Goal: Information Seeking & Learning: Learn about a topic

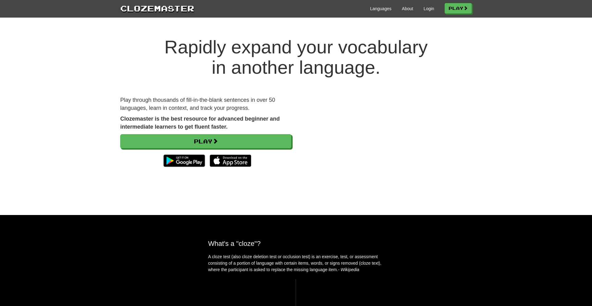
click at [192, 215] on div "Rapidly expand your vocabulary in another language. Play through thousands of f…" at bounding box center [296, 120] width 592 height 190
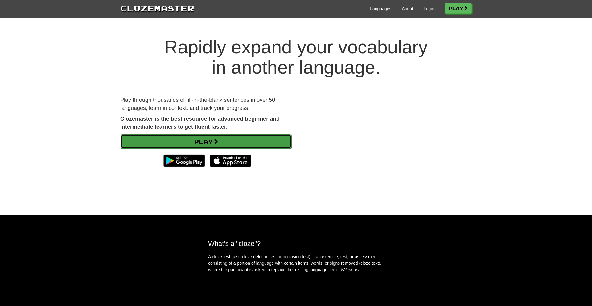
click at [215, 142] on span at bounding box center [216, 141] width 6 height 6
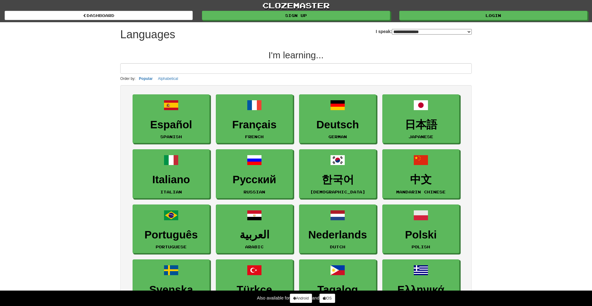
select select "*******"
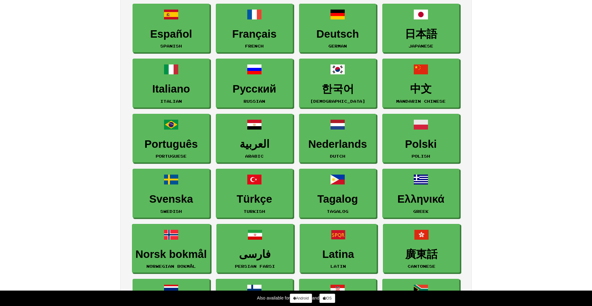
scroll to position [90, 0]
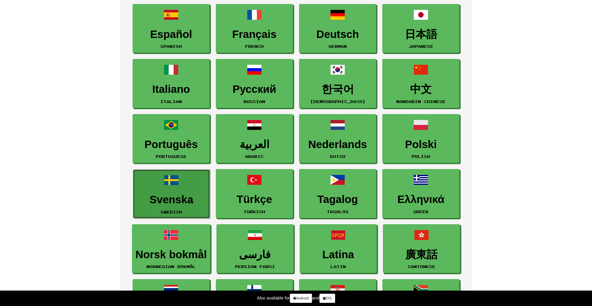
click at [169, 191] on link "Svenska Swedish" at bounding box center [171, 193] width 77 height 49
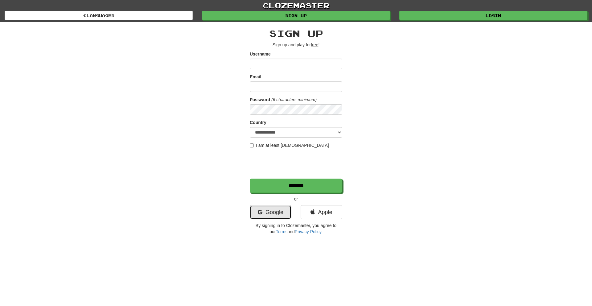
click at [275, 213] on link "Google" at bounding box center [271, 212] width 42 height 14
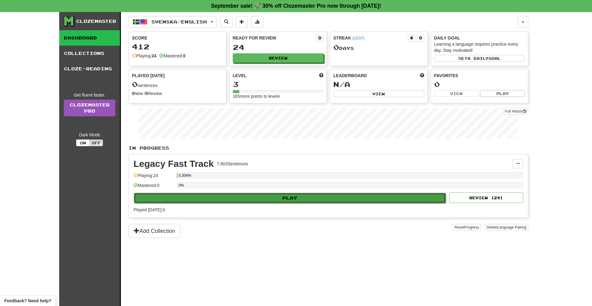
click at [311, 193] on button "Play" at bounding box center [290, 198] width 312 height 10
select select "**"
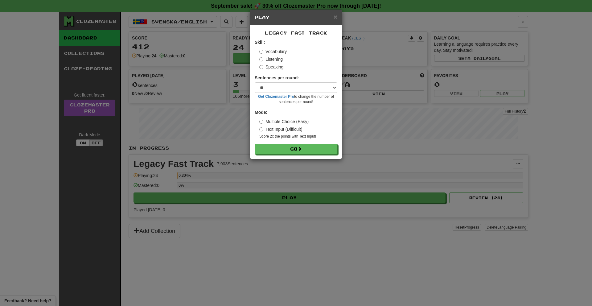
click at [278, 68] on label "Speaking" at bounding box center [271, 67] width 24 height 6
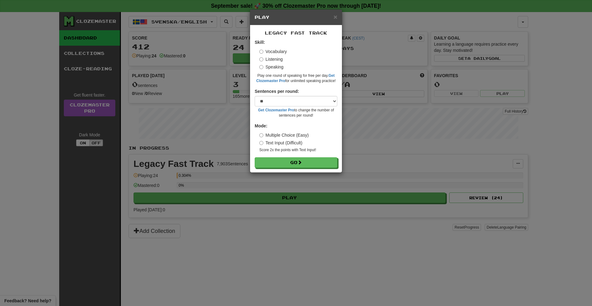
click at [276, 50] on label "Vocabulary" at bounding box center [272, 51] width 27 height 6
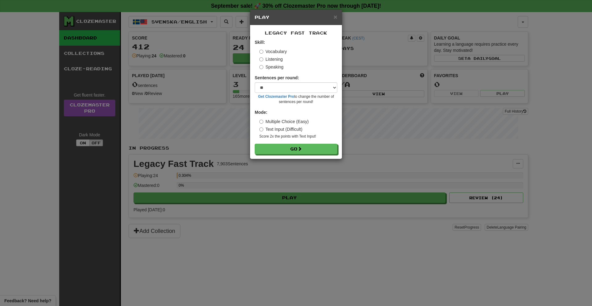
click at [326, 198] on div "× Play Legacy Fast Track Skill: Vocabulary Listening Speaking Sentences per rou…" at bounding box center [296, 153] width 592 height 306
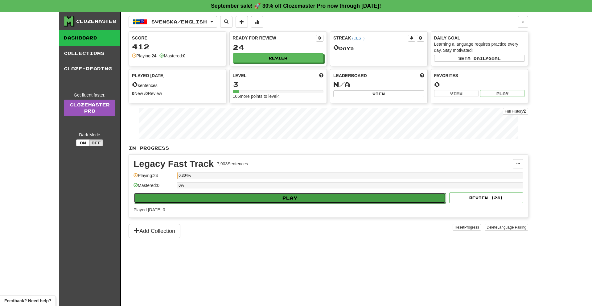
click at [310, 197] on button "Play" at bounding box center [290, 198] width 312 height 10
select select "**"
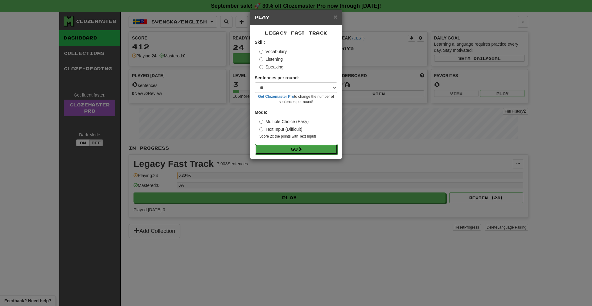
click at [302, 151] on span at bounding box center [300, 149] width 4 height 4
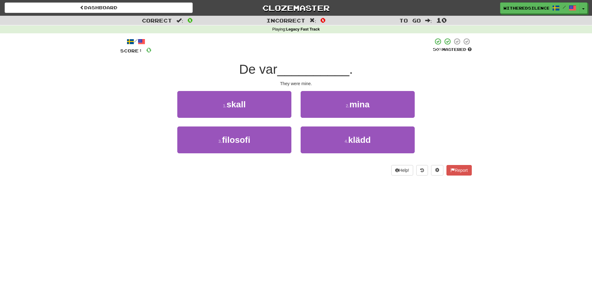
click at [266, 71] on span "De var" at bounding box center [258, 69] width 38 height 14
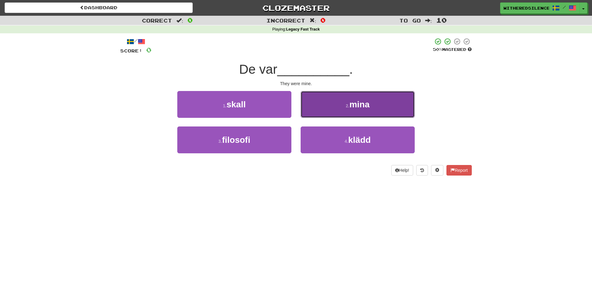
click at [382, 104] on button "2 . mina" at bounding box center [358, 104] width 114 height 27
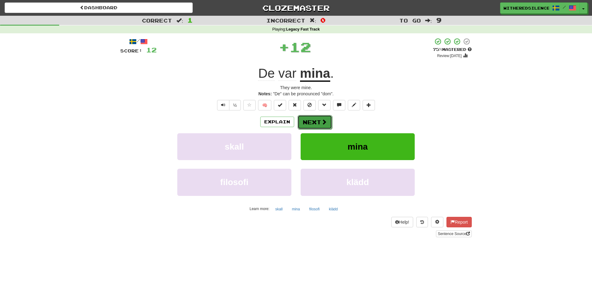
click at [327, 120] on button "Next" at bounding box center [315, 122] width 35 height 14
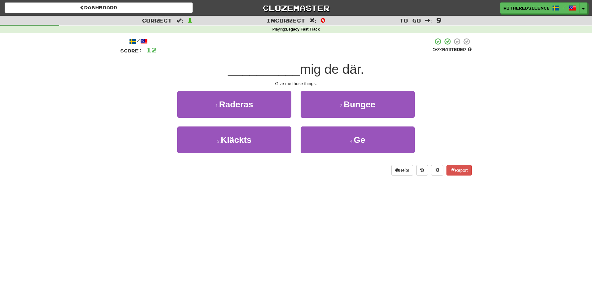
click at [351, 72] on span "mig de där." at bounding box center [332, 69] width 64 height 14
click at [335, 70] on span "mig de där." at bounding box center [332, 69] width 64 height 14
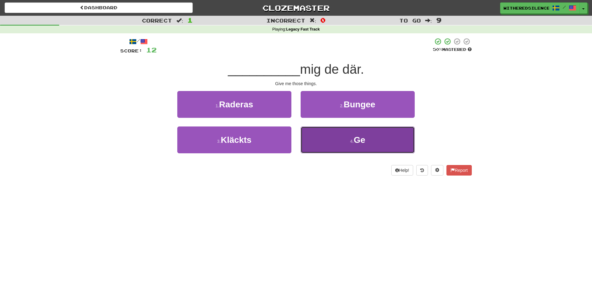
click at [372, 141] on button "4 . Ge" at bounding box center [358, 139] width 114 height 27
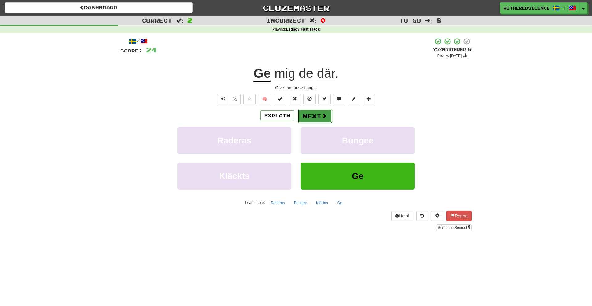
click at [321, 118] on span at bounding box center [324, 116] width 6 height 6
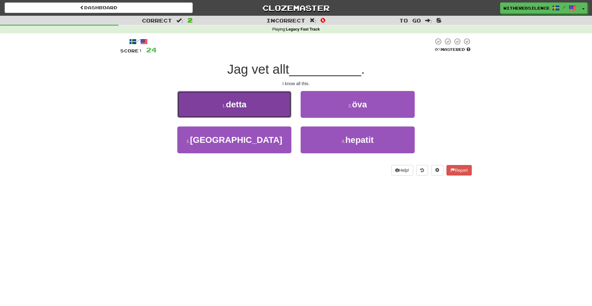
click at [258, 98] on button "1 . detta" at bounding box center [234, 104] width 114 height 27
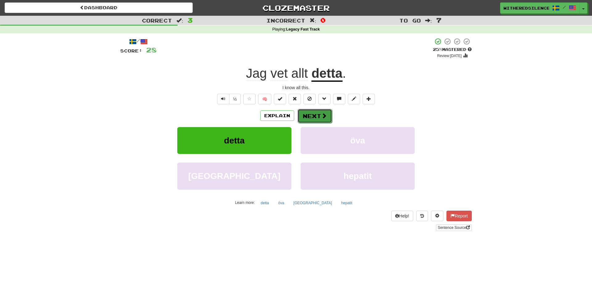
click at [327, 115] on button "Next" at bounding box center [315, 116] width 35 height 14
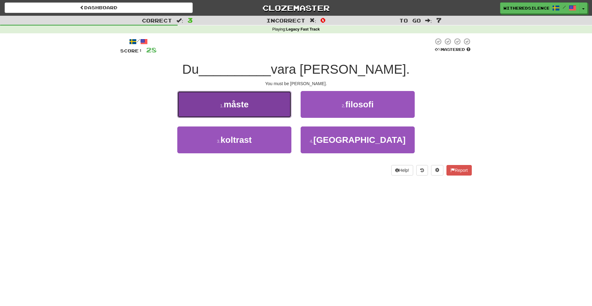
click at [269, 106] on button "1 . måste" at bounding box center [234, 104] width 114 height 27
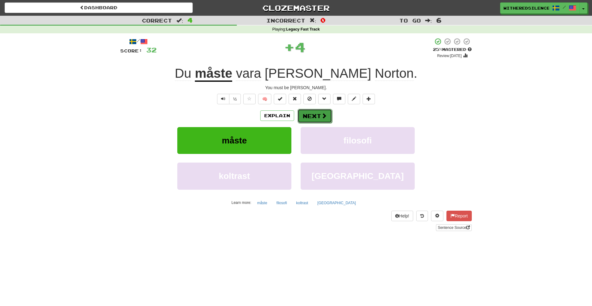
click at [316, 120] on button "Next" at bounding box center [315, 116] width 35 height 14
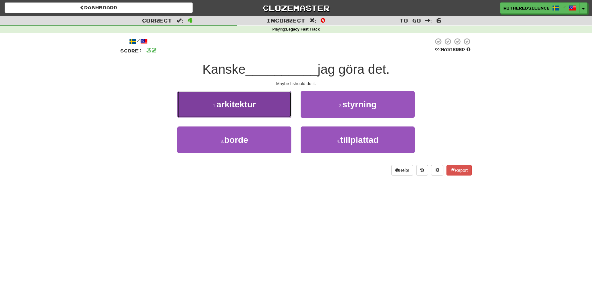
click at [271, 111] on button "1 . arkitektur" at bounding box center [234, 104] width 114 height 27
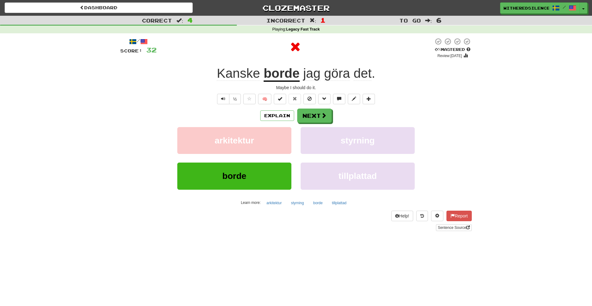
click at [281, 75] on u "borde" at bounding box center [282, 74] width 36 height 16
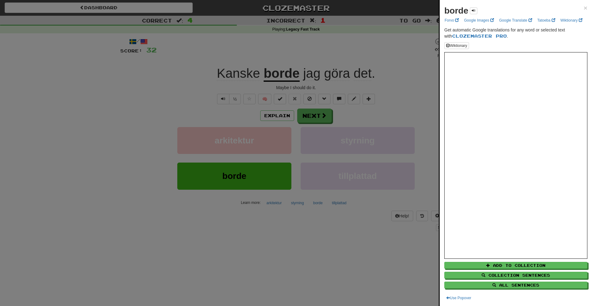
click at [368, 252] on div at bounding box center [296, 153] width 592 height 306
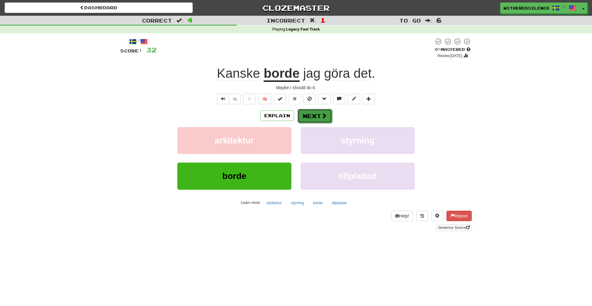
click at [326, 116] on button "Next" at bounding box center [315, 116] width 35 height 14
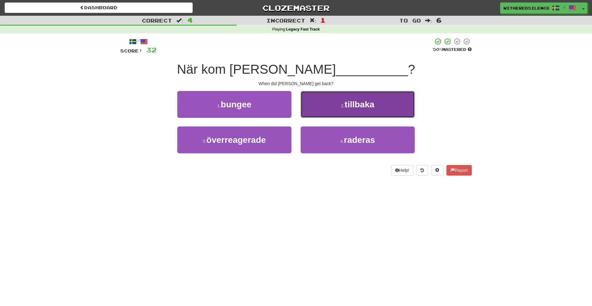
click at [374, 102] on span "tillbaka" at bounding box center [360, 105] width 30 height 10
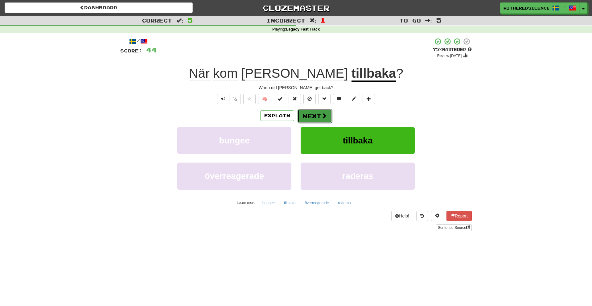
click at [325, 115] on span at bounding box center [324, 116] width 6 height 6
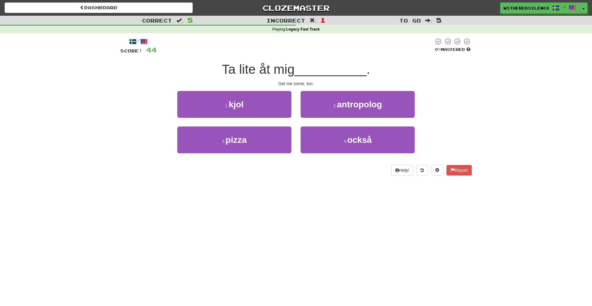
click at [266, 72] on span "Ta lite åt mig" at bounding box center [258, 69] width 73 height 14
click at [250, 72] on span "Ta lite åt mig" at bounding box center [258, 69] width 73 height 14
click at [246, 77] on div at bounding box center [246, 77] width 0 height 0
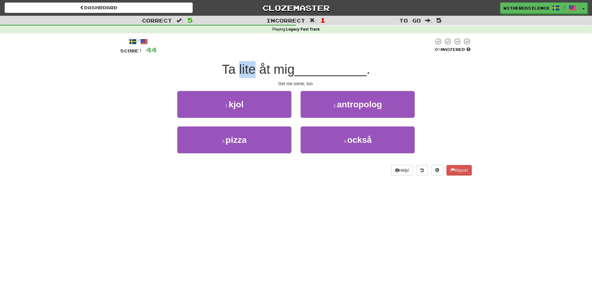
click at [259, 71] on span "Ta lite åt mig" at bounding box center [258, 69] width 73 height 14
click at [266, 71] on span "Ta lite åt mig" at bounding box center [258, 69] width 73 height 14
click at [262, 77] on div at bounding box center [262, 77] width 0 height 0
click at [268, 70] on span "Ta lite åt mig" at bounding box center [258, 69] width 73 height 14
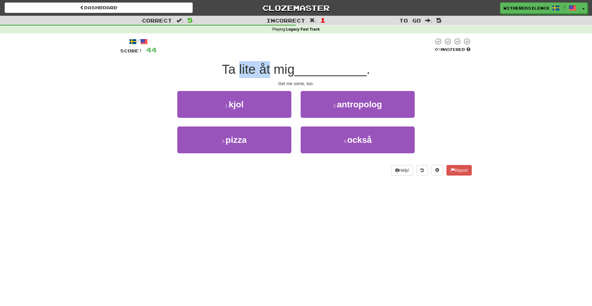
drag, startPoint x: 271, startPoint y: 71, endPoint x: 239, endPoint y: 69, distance: 31.8
click at [239, 69] on span "Ta lite åt mig" at bounding box center [258, 69] width 73 height 14
click at [235, 77] on div at bounding box center [235, 77] width 0 height 0
click at [175, 196] on div "Dashboard Clozemaster WitheredSilence3877 / Toggle Dropdown Dashboard Leaderboa…" at bounding box center [296, 153] width 592 height 306
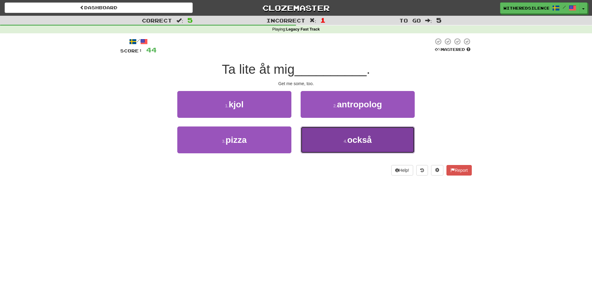
click at [343, 146] on button "4 . också" at bounding box center [358, 139] width 114 height 27
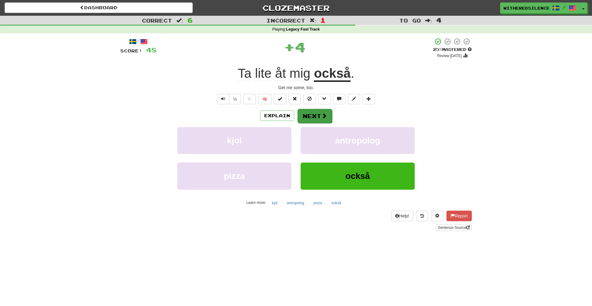
click at [325, 117] on span at bounding box center [324, 116] width 6 height 6
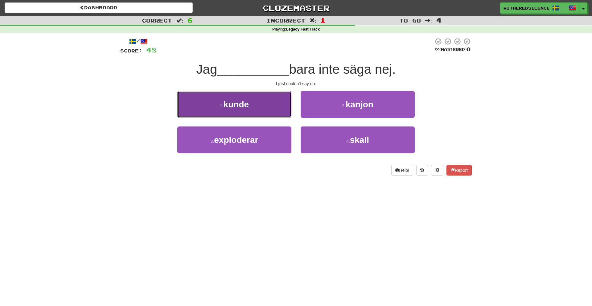
click at [260, 108] on button "1 . kunde" at bounding box center [234, 104] width 114 height 27
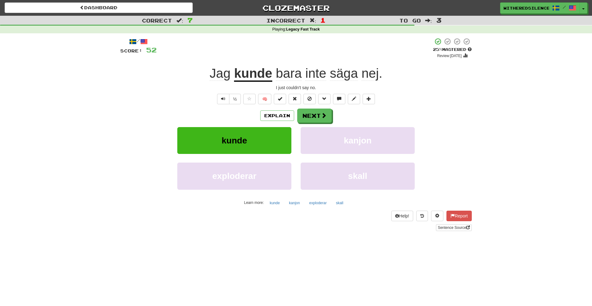
click at [489, 120] on div "Correct : 7 Incorrect : 1 To go : 3 Playing : Legacy Fast Track / Score: 52 + 4…" at bounding box center [296, 128] width 592 height 224
click at [328, 118] on button "Next" at bounding box center [315, 116] width 35 height 14
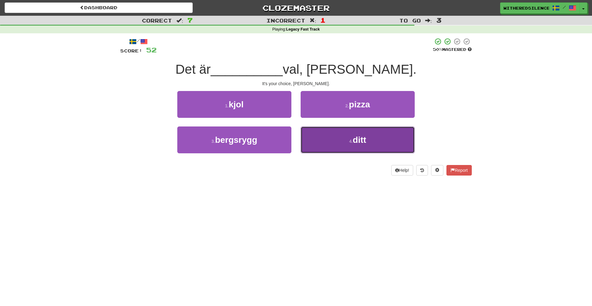
click at [334, 142] on button "4 . ditt" at bounding box center [358, 139] width 114 height 27
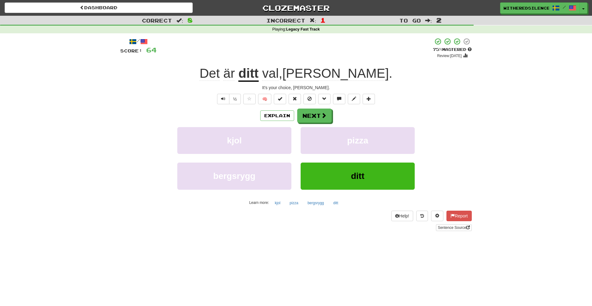
click at [279, 73] on span "val" at bounding box center [270, 73] width 17 height 15
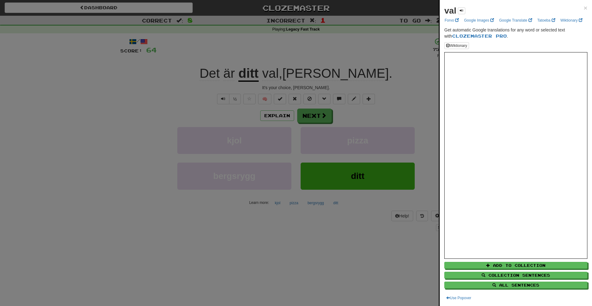
click at [346, 241] on div at bounding box center [296, 153] width 592 height 306
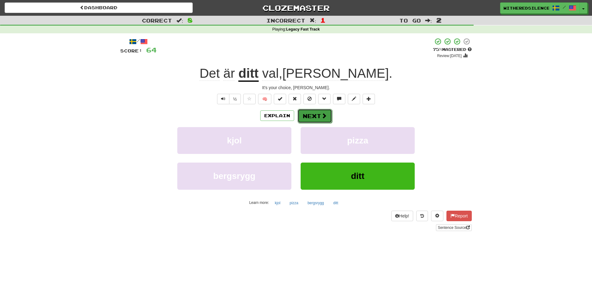
click at [316, 122] on button "Next" at bounding box center [315, 116] width 35 height 14
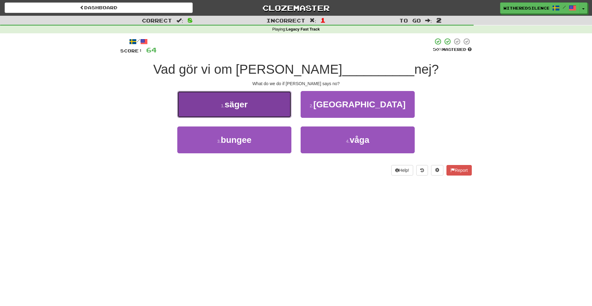
click at [265, 97] on button "1 . säger" at bounding box center [234, 104] width 114 height 27
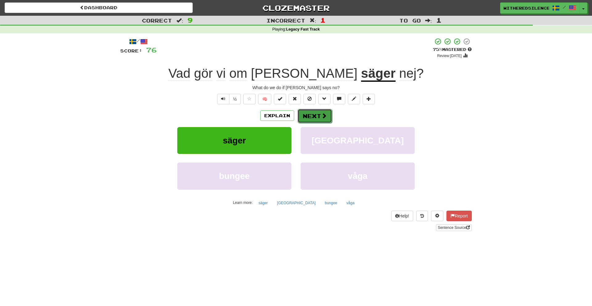
click at [320, 116] on button "Next" at bounding box center [315, 116] width 35 height 14
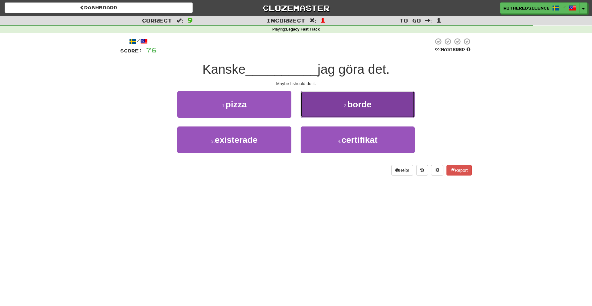
click at [390, 103] on button "2 . borde" at bounding box center [358, 104] width 114 height 27
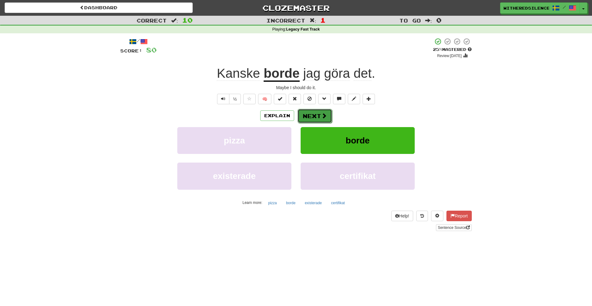
click at [320, 113] on button "Next" at bounding box center [315, 116] width 35 height 14
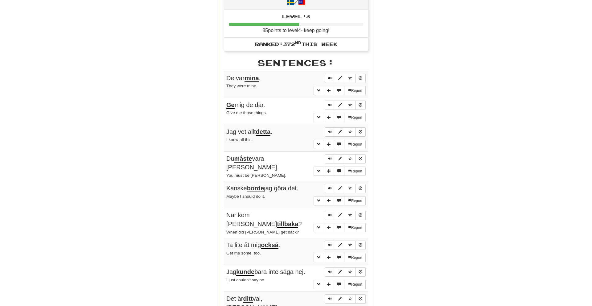
scroll to position [294, 0]
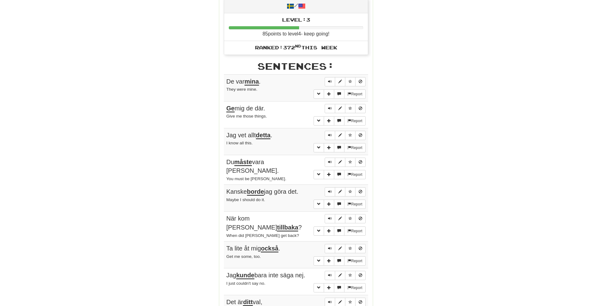
click at [427, 148] on div "Round Results Stats: Score: + 80 Time: 2 : 24 New: 5 Review: 5 Correct: 10 Inco…" at bounding box center [296, 78] width 352 height 588
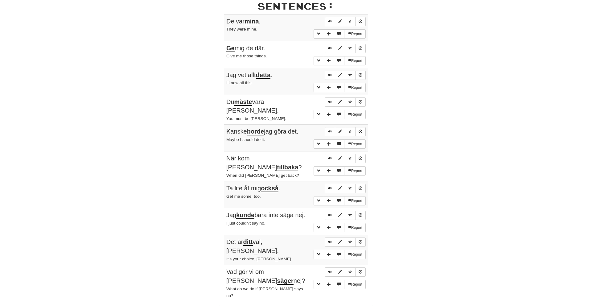
scroll to position [357, 0]
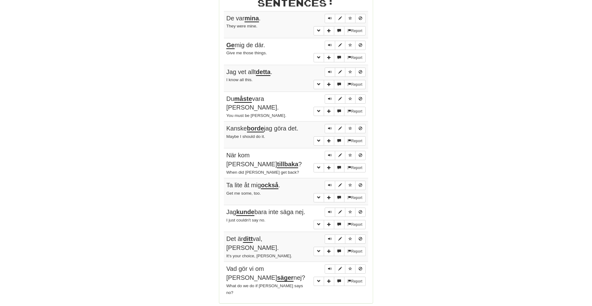
click at [255, 126] on u "borde" at bounding box center [255, 128] width 17 height 7
click at [251, 127] on div at bounding box center [251, 127] width 0 height 0
click at [176, 163] on div "Round Results Stats: Score: + 80 Time: 2 : 24 New: 5 Review: 5 Correct: 10 Inco…" at bounding box center [296, 15] width 352 height 588
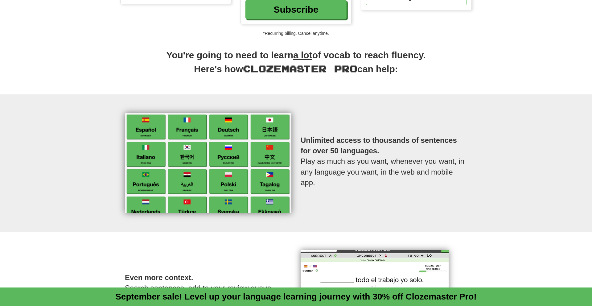
scroll to position [182, 0]
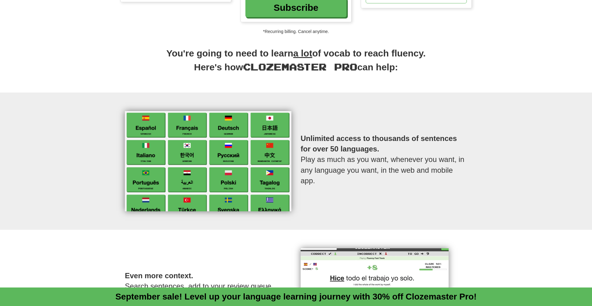
click at [264, 68] on span "Clozemaster Pro" at bounding box center [300, 66] width 114 height 11
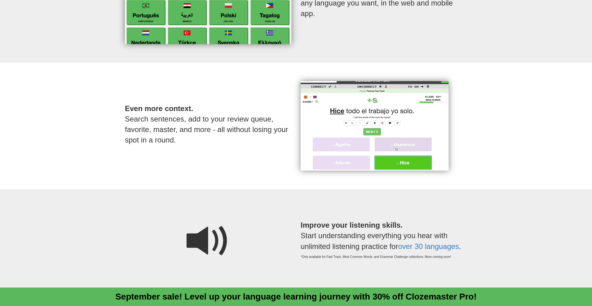
scroll to position [348, 0]
